Goal: Information Seeking & Learning: Learn about a topic

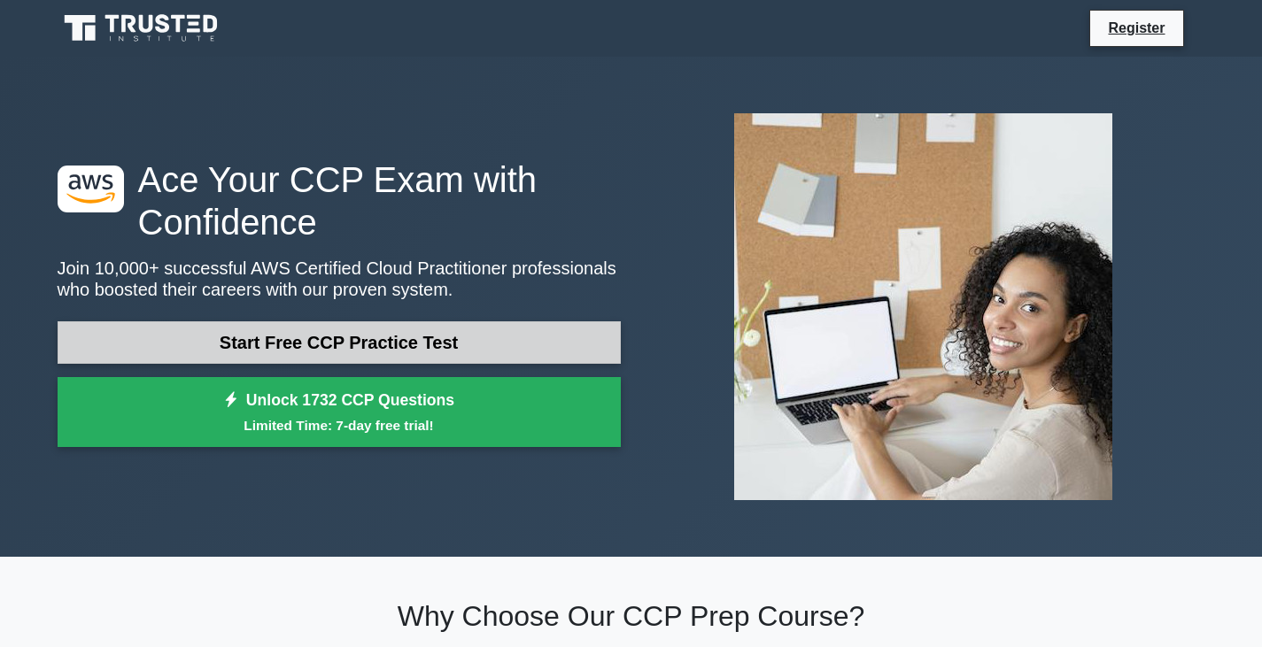
click at [337, 342] on link "Start Free CCP Practice Test" at bounding box center [339, 342] width 563 height 43
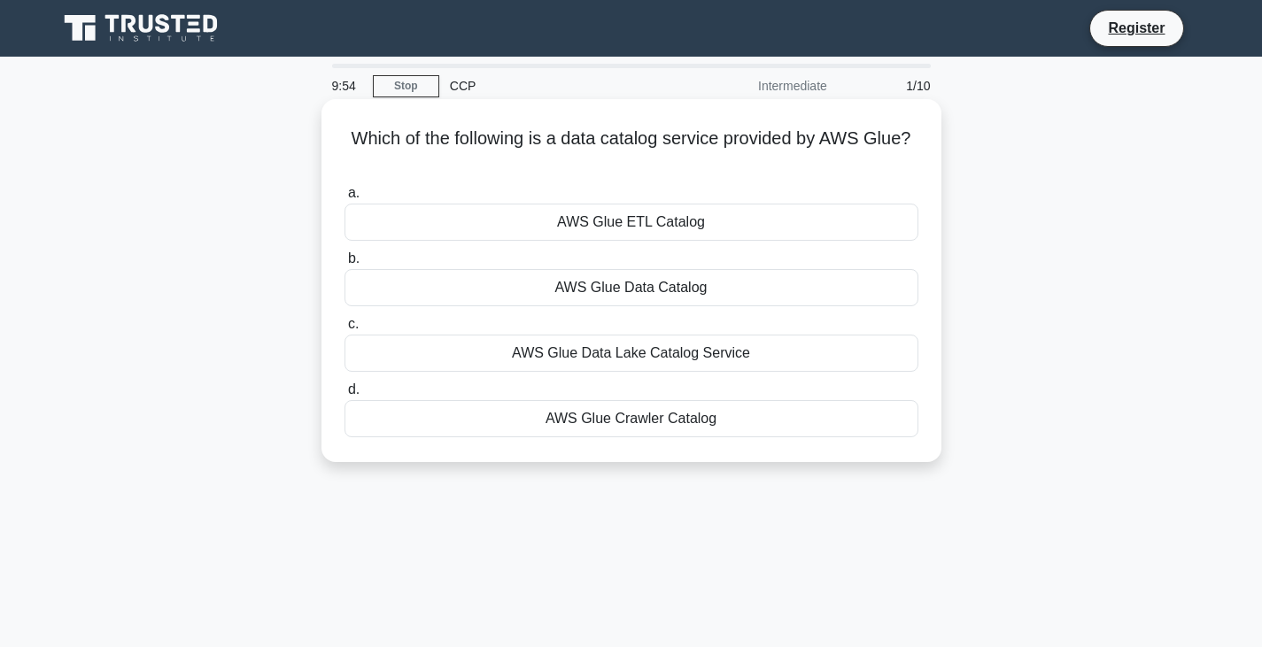
click at [594, 290] on div "AWS Glue Data Catalog" at bounding box center [631, 287] width 574 height 37
click at [344, 265] on input "b. AWS Glue Data Catalog" at bounding box center [344, 259] width 0 height 12
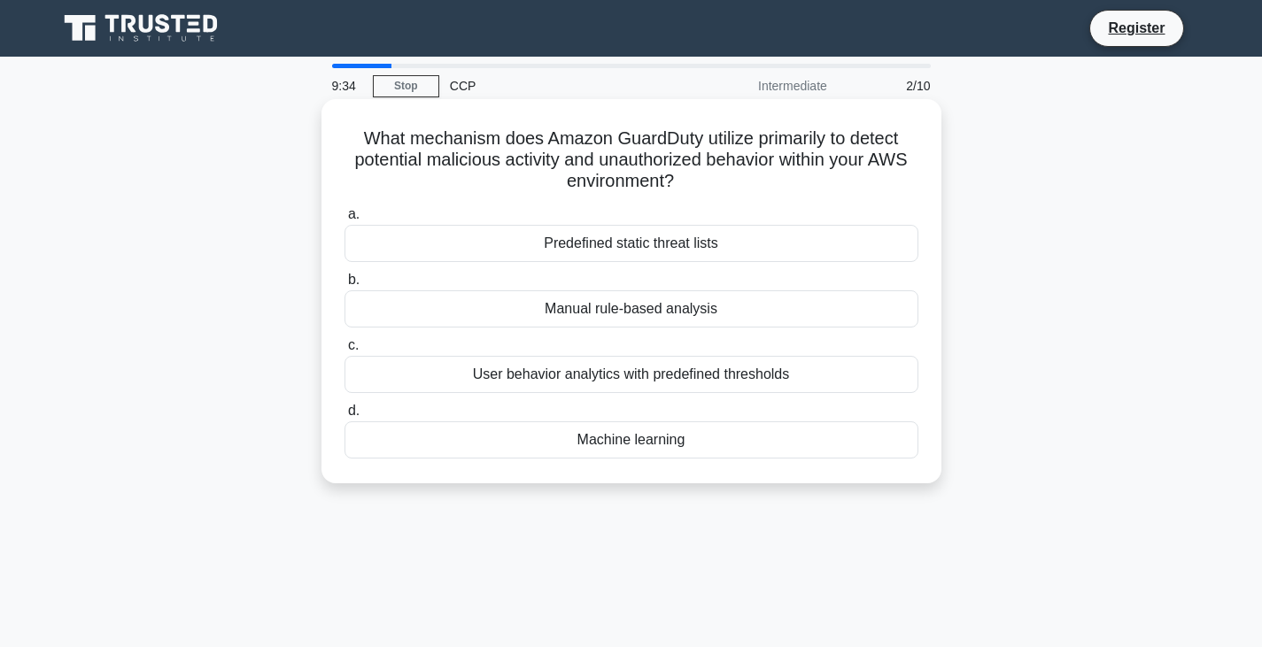
click at [603, 242] on div "Predefined static threat lists" at bounding box center [631, 243] width 574 height 37
click at [344, 220] on input "a. Predefined static threat lists" at bounding box center [344, 215] width 0 height 12
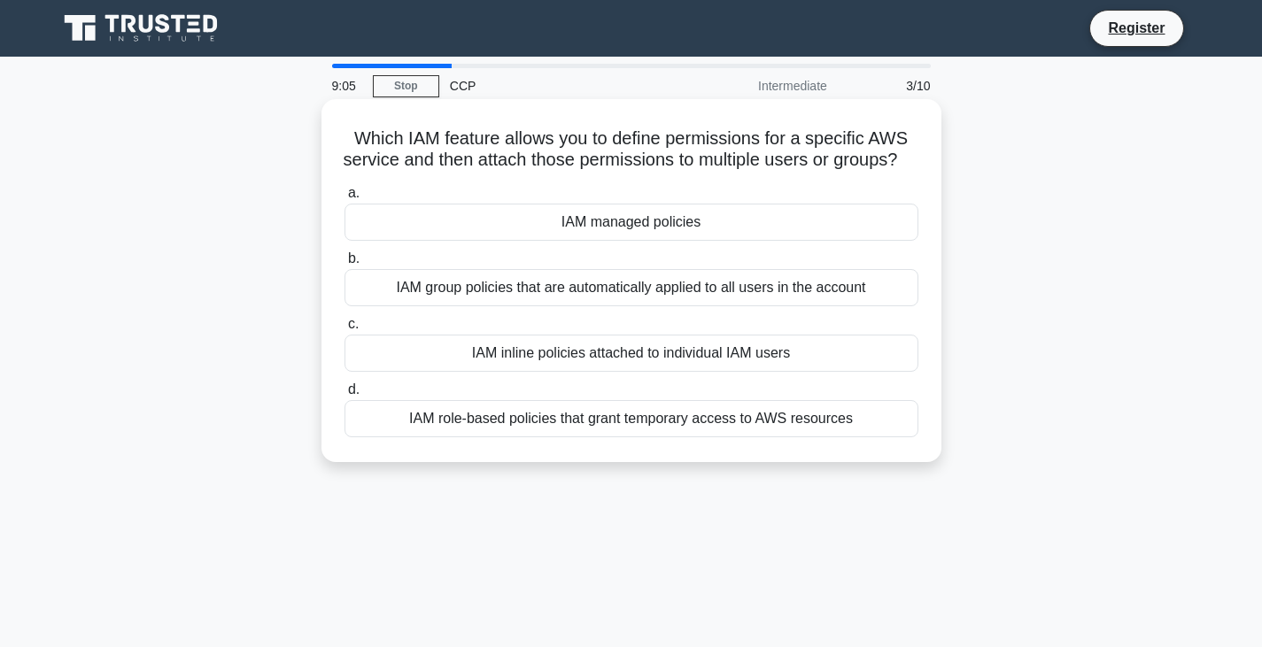
click at [450, 306] on div "IAM group policies that are automatically applied to all users in the account" at bounding box center [631, 287] width 574 height 37
click at [344, 265] on input "b. IAM group policies that are automatically applied to all users in the account" at bounding box center [344, 259] width 0 height 12
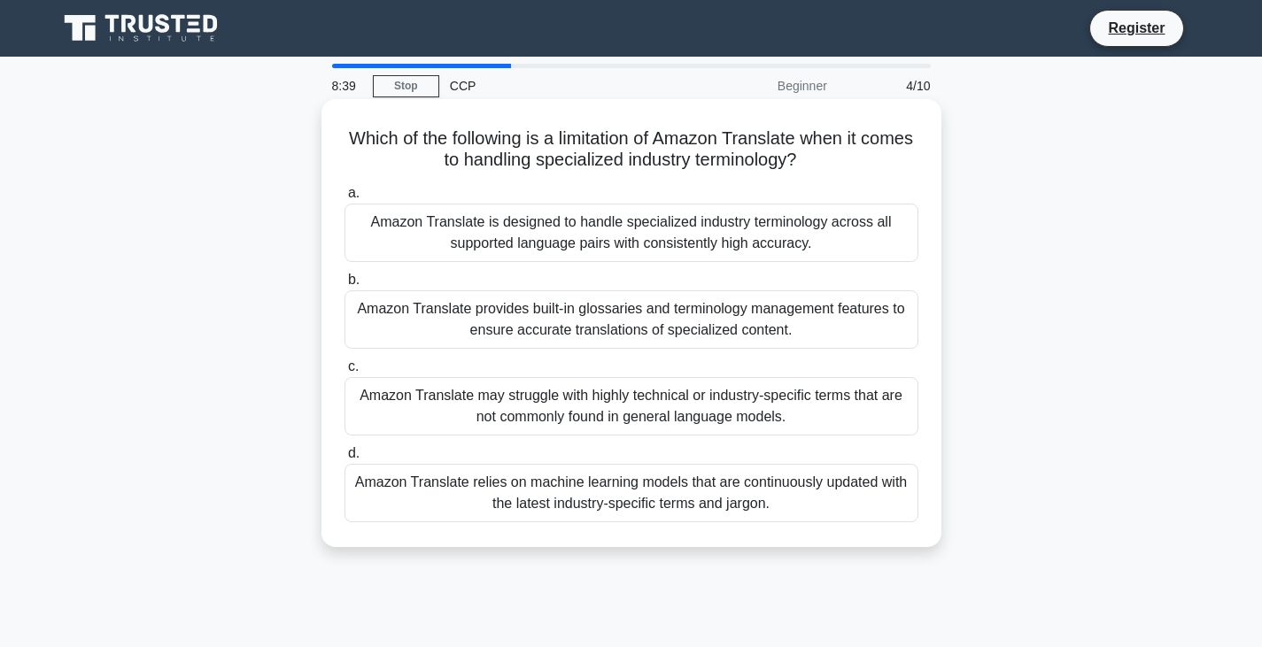
click at [506, 402] on div "Amazon Translate may struggle with highly technical or industry-specific terms …" at bounding box center [631, 406] width 574 height 58
click at [344, 373] on input "c. Amazon Translate may struggle with highly technical or industry-specific ter…" at bounding box center [344, 367] width 0 height 12
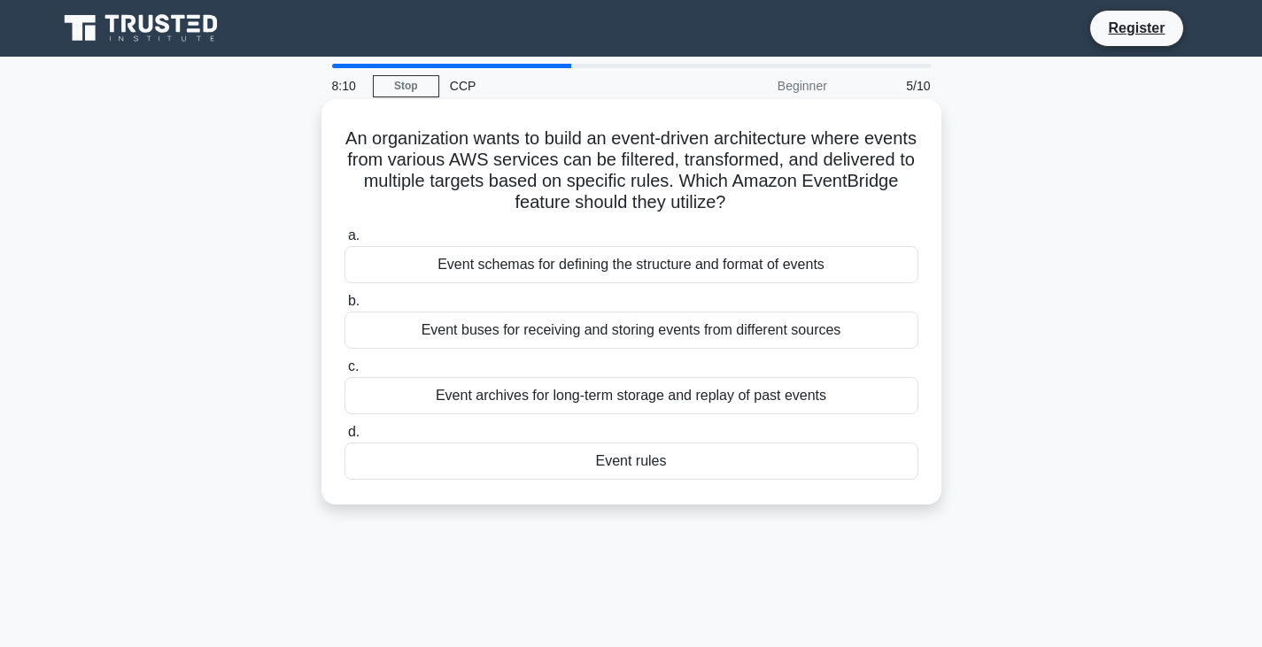
click at [514, 337] on div "Event buses for receiving and storing events from different sources" at bounding box center [631, 330] width 574 height 37
click at [344, 307] on input "b. Event buses for receiving and storing events from different sources" at bounding box center [344, 302] width 0 height 12
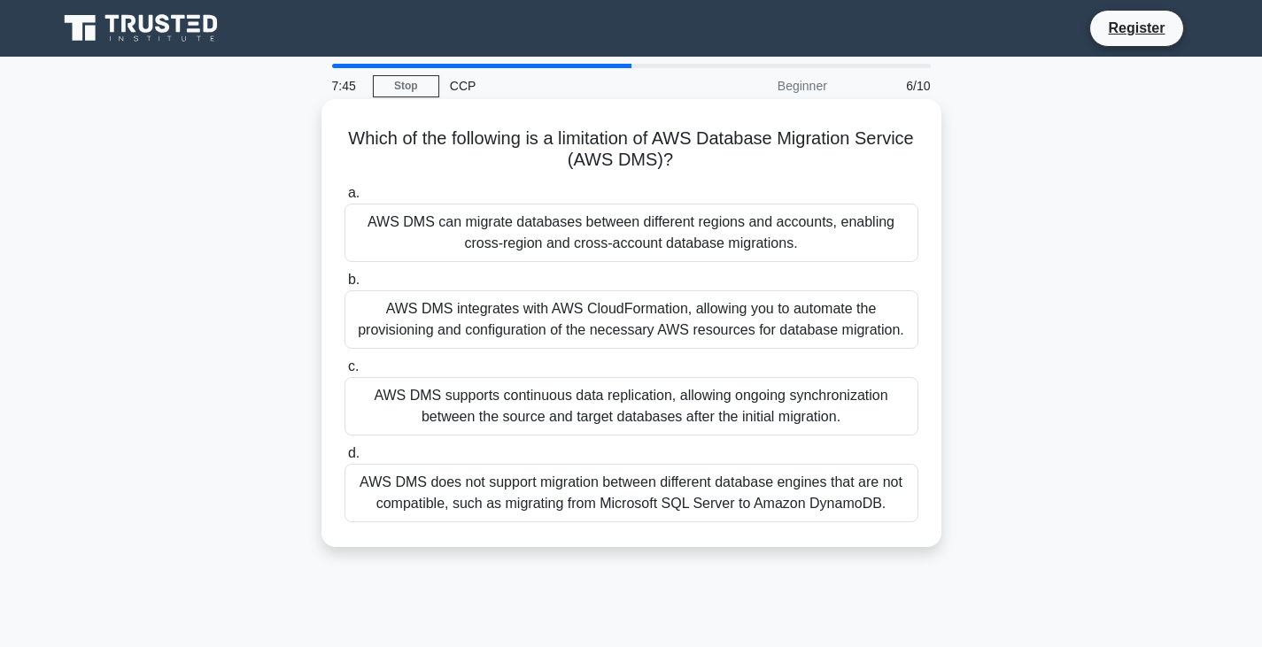
click at [522, 397] on div "AWS DMS supports continuous data replication, allowing ongoing synchronization …" at bounding box center [631, 406] width 574 height 58
click at [344, 373] on input "c. AWS DMS supports continuous data replication, allowing ongoing synchronizati…" at bounding box center [344, 367] width 0 height 12
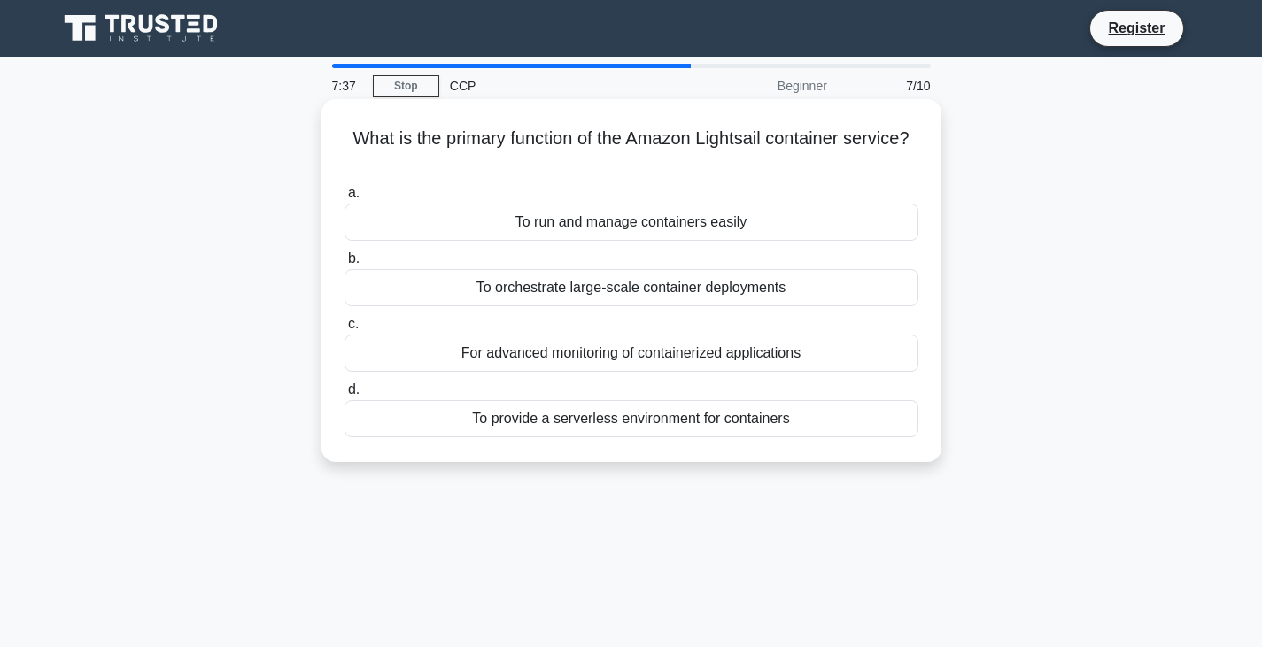
click at [495, 428] on div "To provide a serverless environment for containers" at bounding box center [631, 418] width 574 height 37
click at [344, 396] on input "d. To provide a serverless environment for containers" at bounding box center [344, 390] width 0 height 12
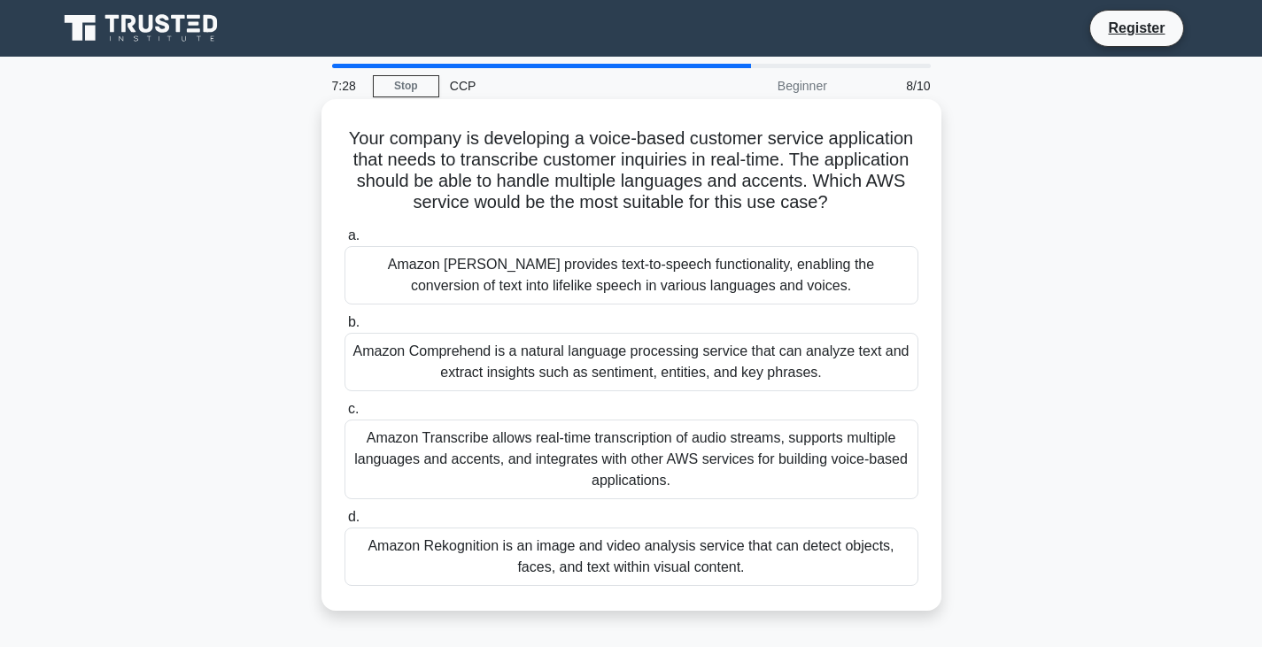
click at [499, 264] on div "Amazon Polly provides text-to-speech functionality, enabling the conversion of …" at bounding box center [631, 275] width 574 height 58
click at [344, 242] on input "a. Amazon Polly provides text-to-speech functionality, enabling the conversion …" at bounding box center [344, 236] width 0 height 12
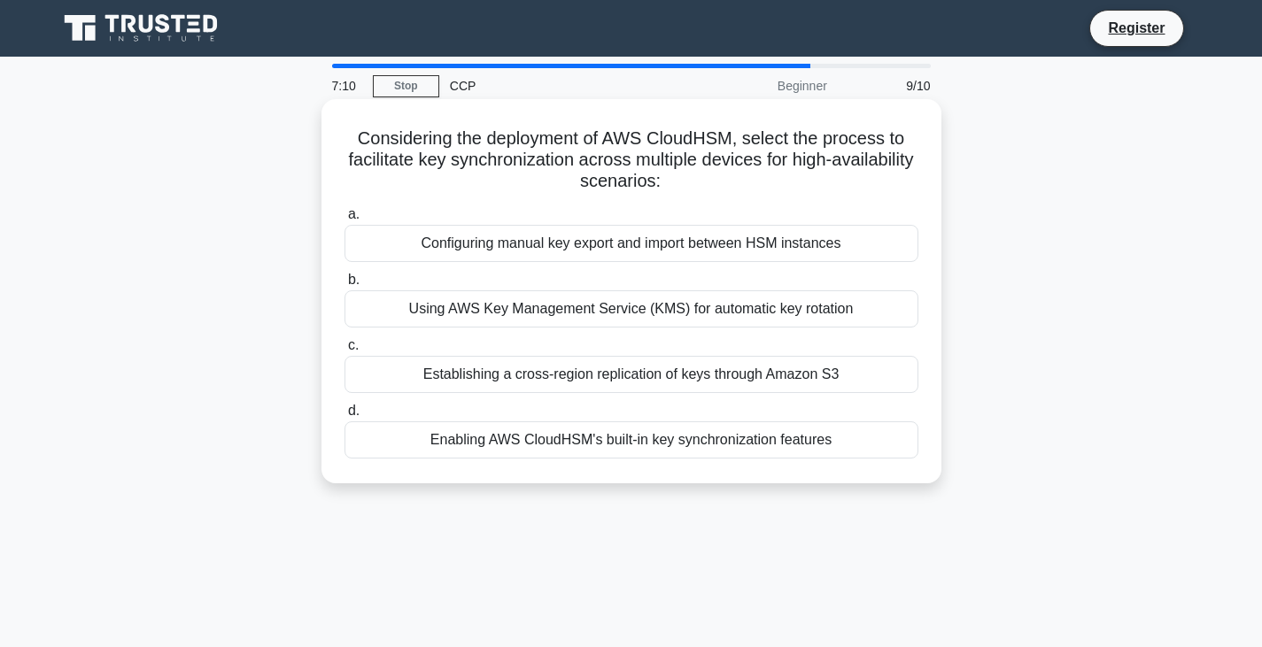
click at [443, 304] on div "Using AWS Key Management Service (KMS) for automatic key rotation" at bounding box center [631, 308] width 574 height 37
click at [344, 286] on input "b. Using AWS Key Management Service (KMS) for automatic key rotation" at bounding box center [344, 281] width 0 height 12
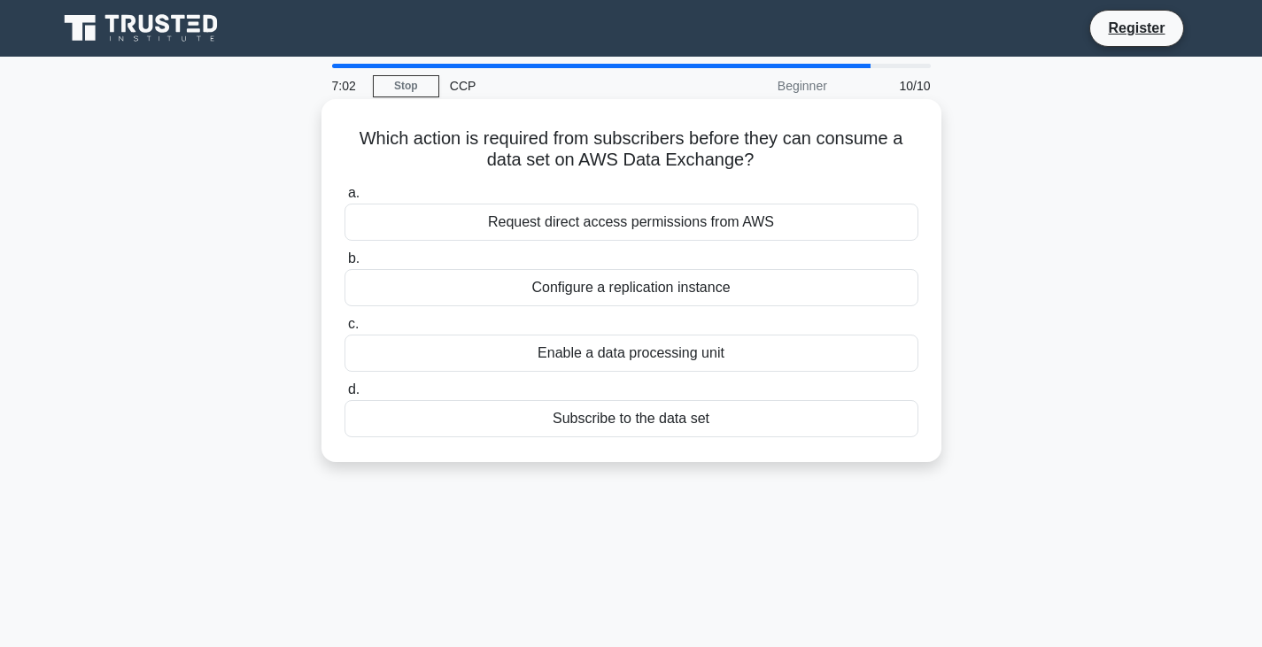
click at [799, 293] on div "Configure a replication instance" at bounding box center [631, 287] width 574 height 37
click at [344, 265] on input "b. Configure a replication instance" at bounding box center [344, 259] width 0 height 12
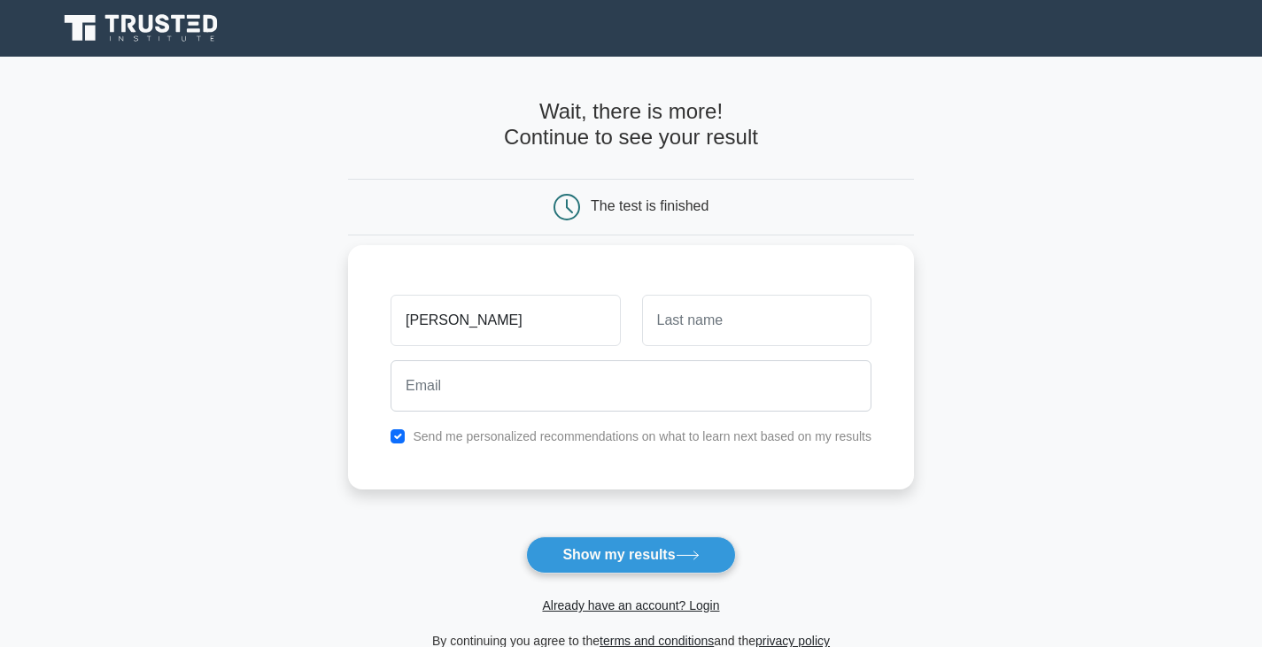
type input "Ayushi"
click at [695, 330] on input "text" at bounding box center [756, 320] width 229 height 51
type input "Mittal"
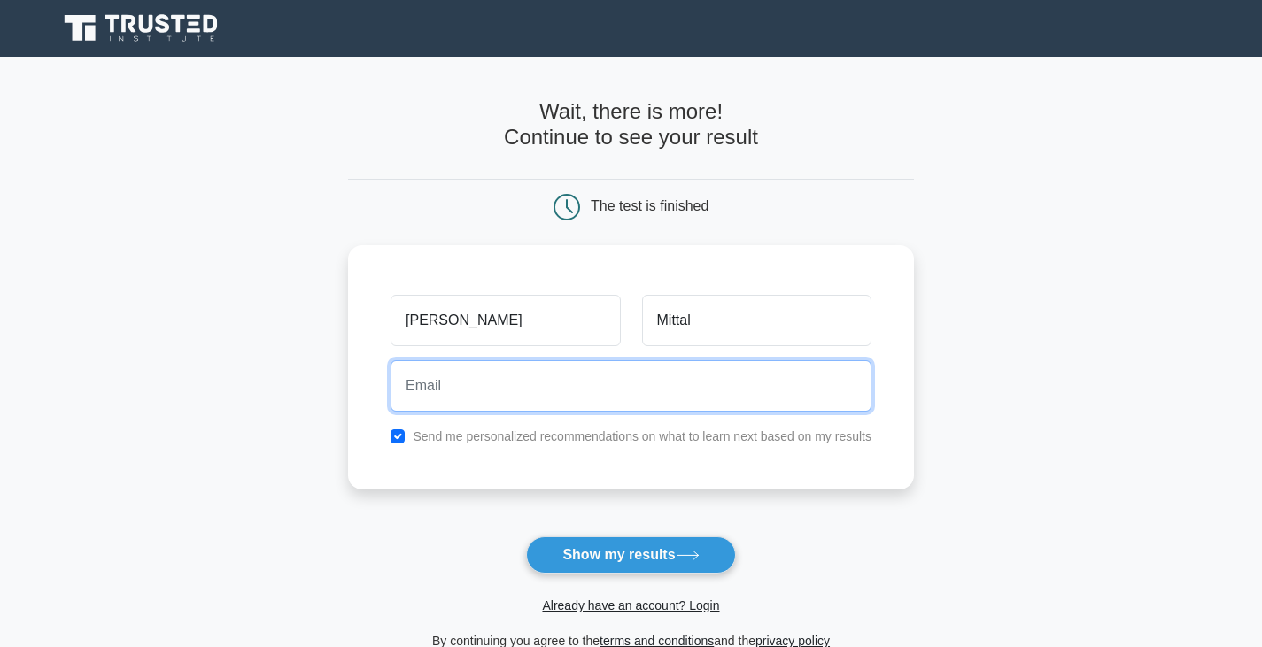
click at [709, 391] on input "email" at bounding box center [631, 385] width 481 height 51
type input "mittalayushi52@gmail.com"
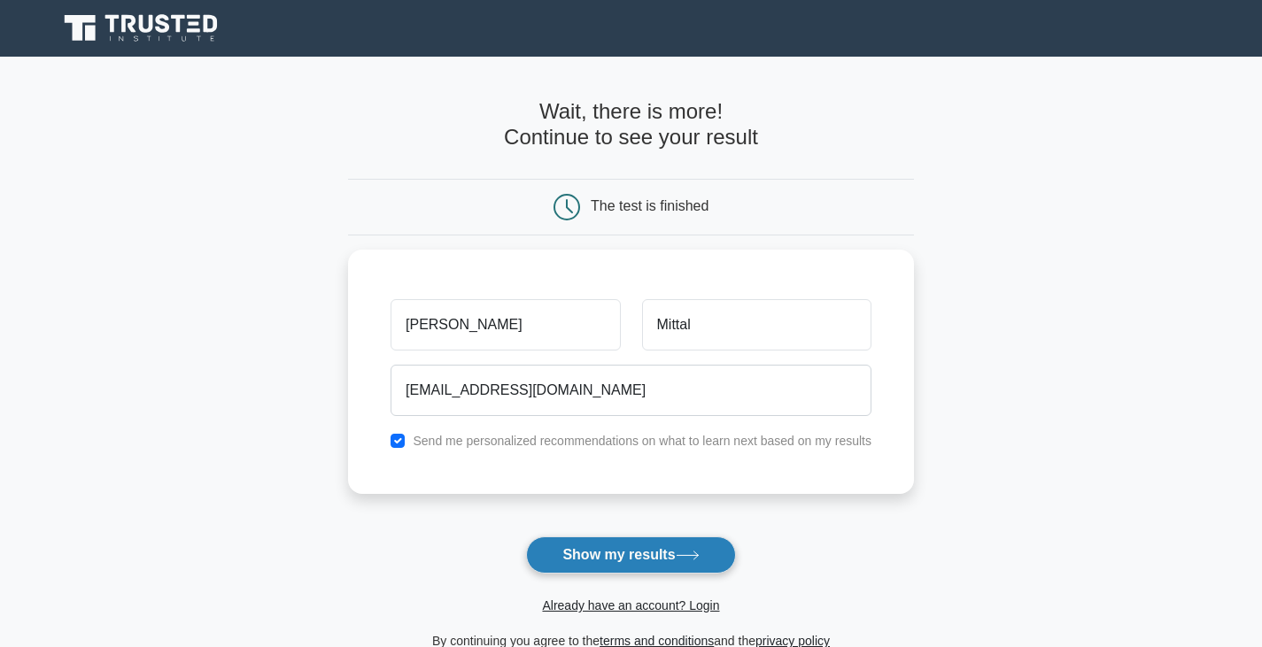
click at [649, 558] on button "Show my results" at bounding box center [630, 555] width 209 height 37
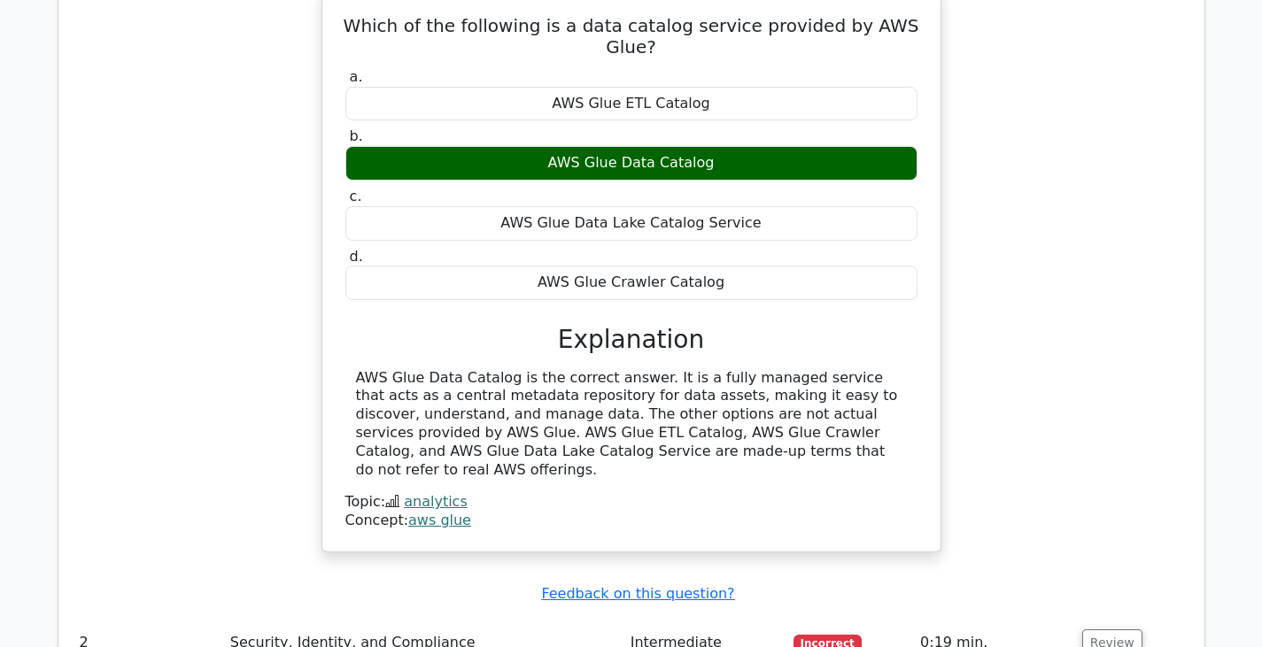
scroll to position [1505, 0]
